Goal: Navigation & Orientation: Go to known website

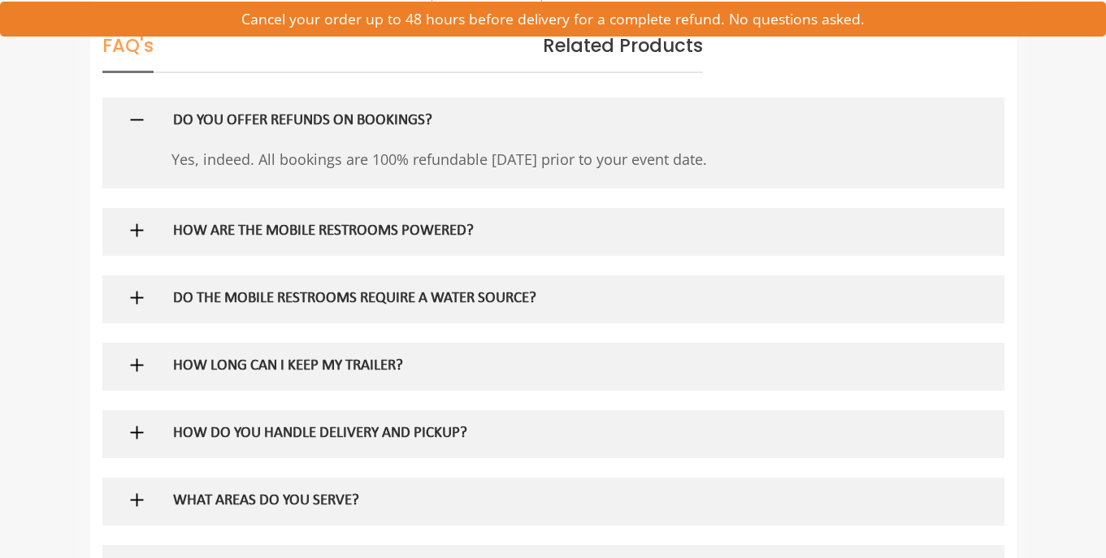
scroll to position [956, 0]
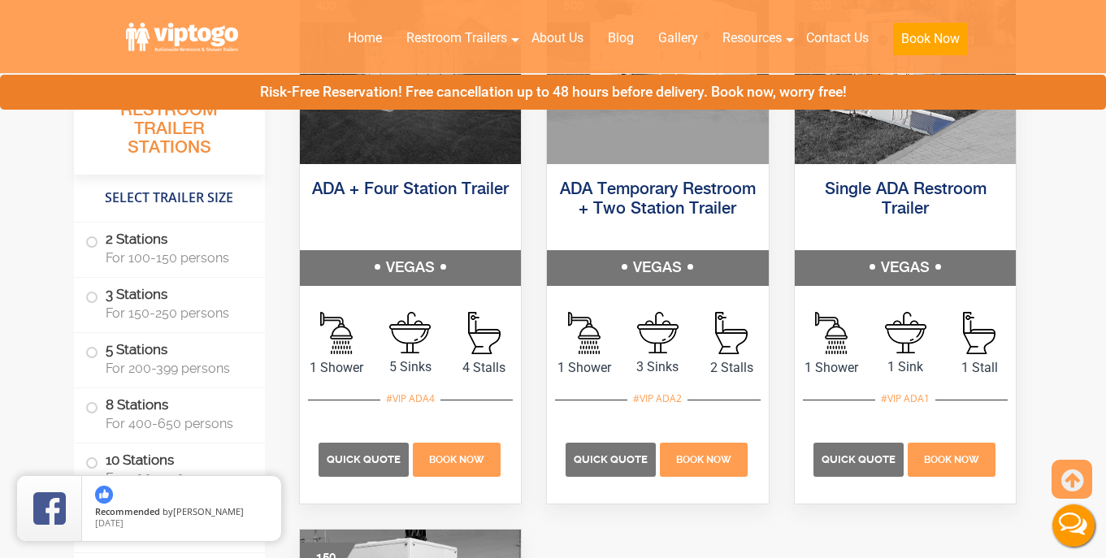
scroll to position [5172, 0]
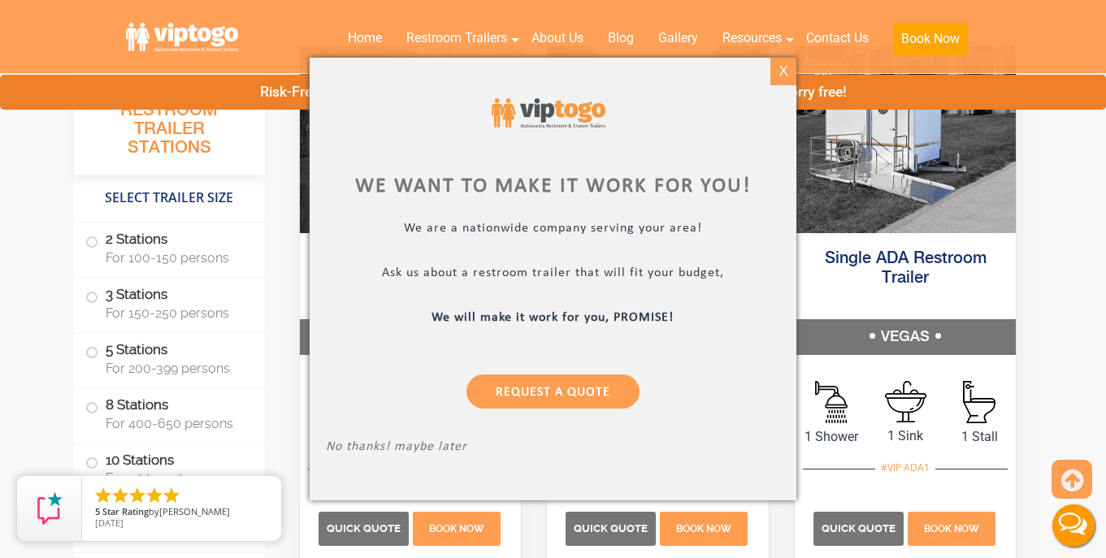
click at [787, 71] on div "X" at bounding box center [783, 72] width 25 height 28
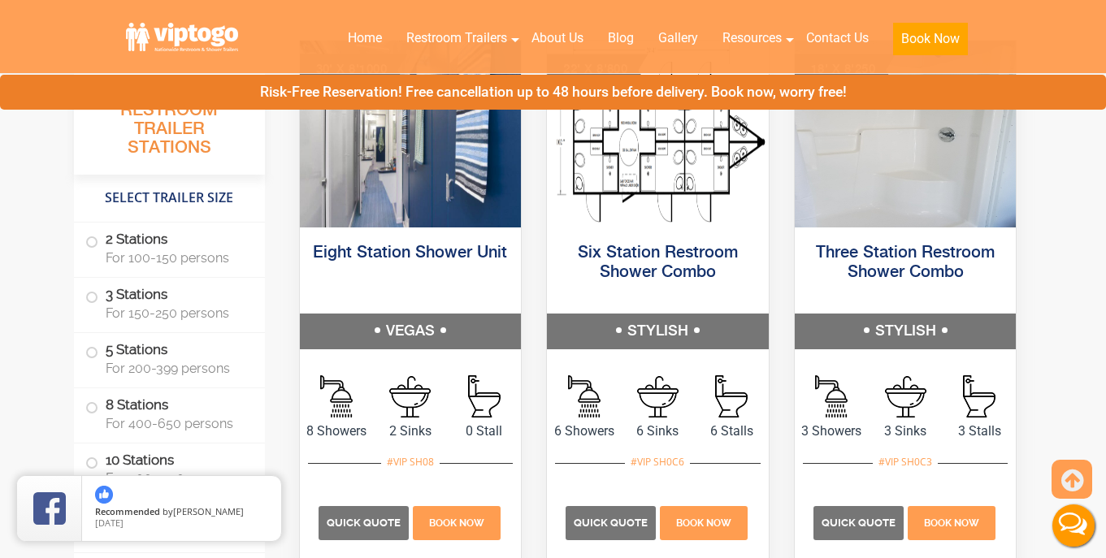
scroll to position [6897, 0]
